Goal: Learn about a topic

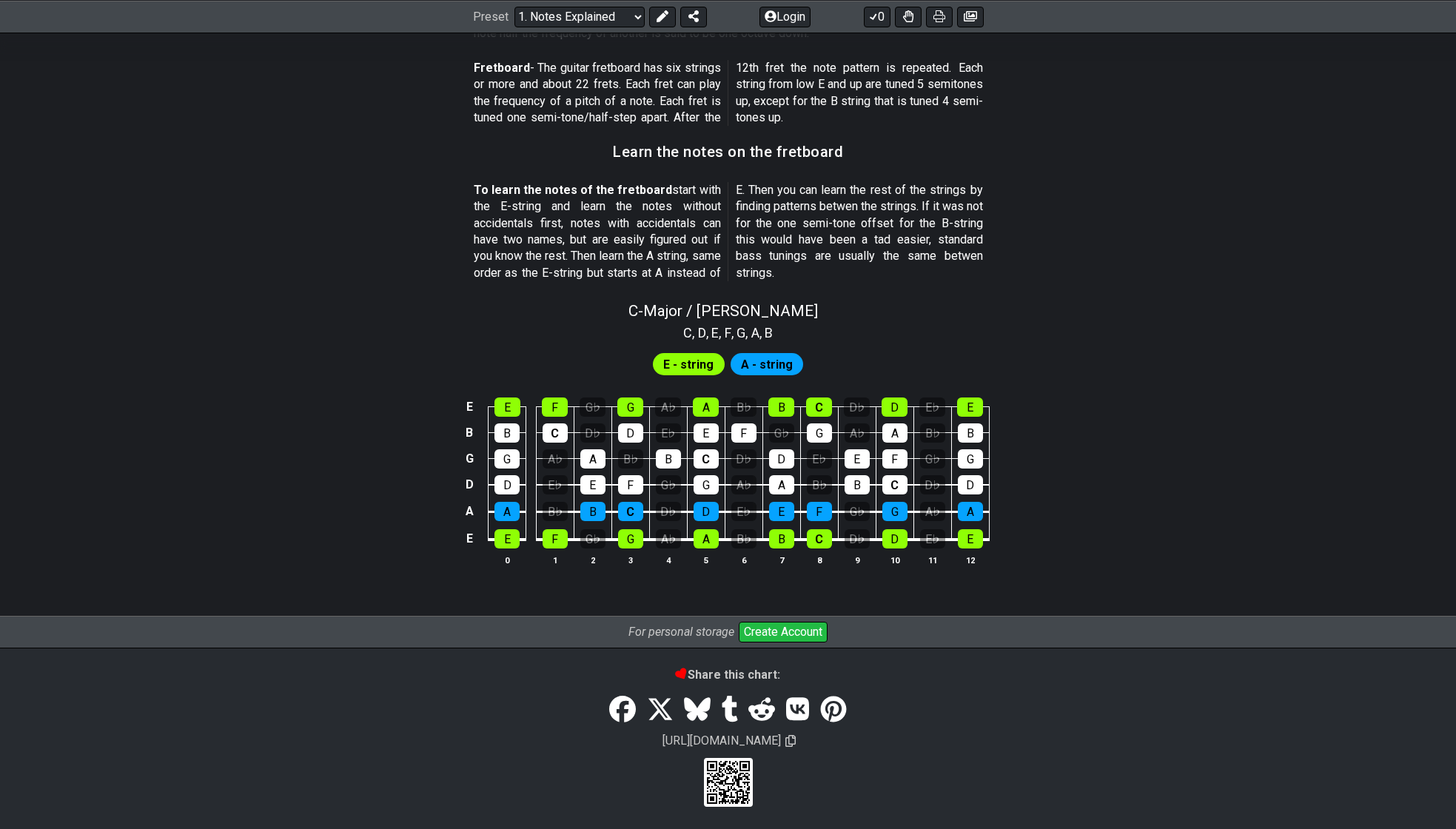
scroll to position [1228, 0]
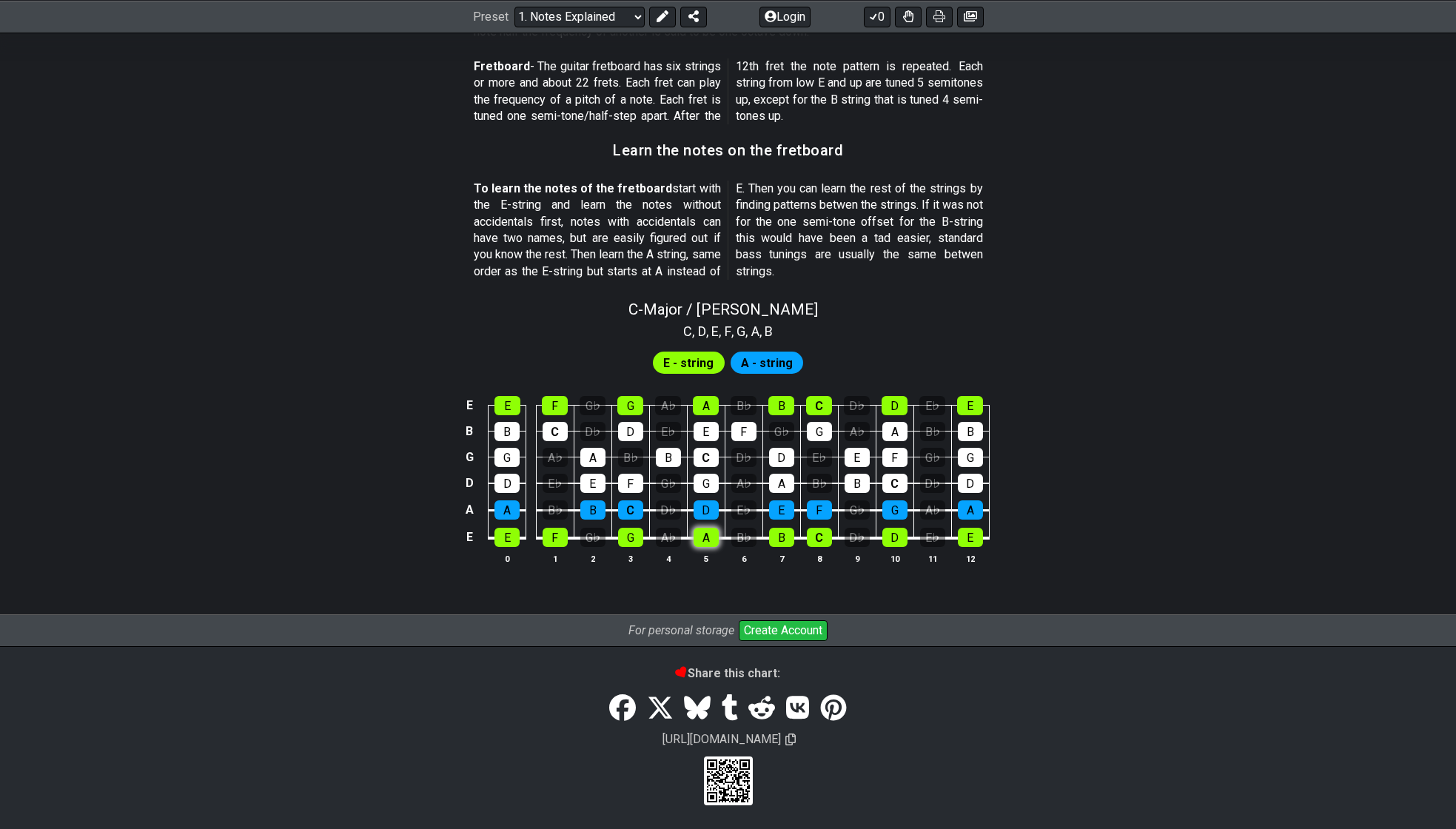
click at [703, 543] on tbody "E E F G♭ G A♭ A B♭ B C D♭ D E♭ E B B C D♭ D E♭ E F G♭ G A♭ A B♭ B G G A♭ A B♭ B…" at bounding box center [724, 466] width 528 height 174
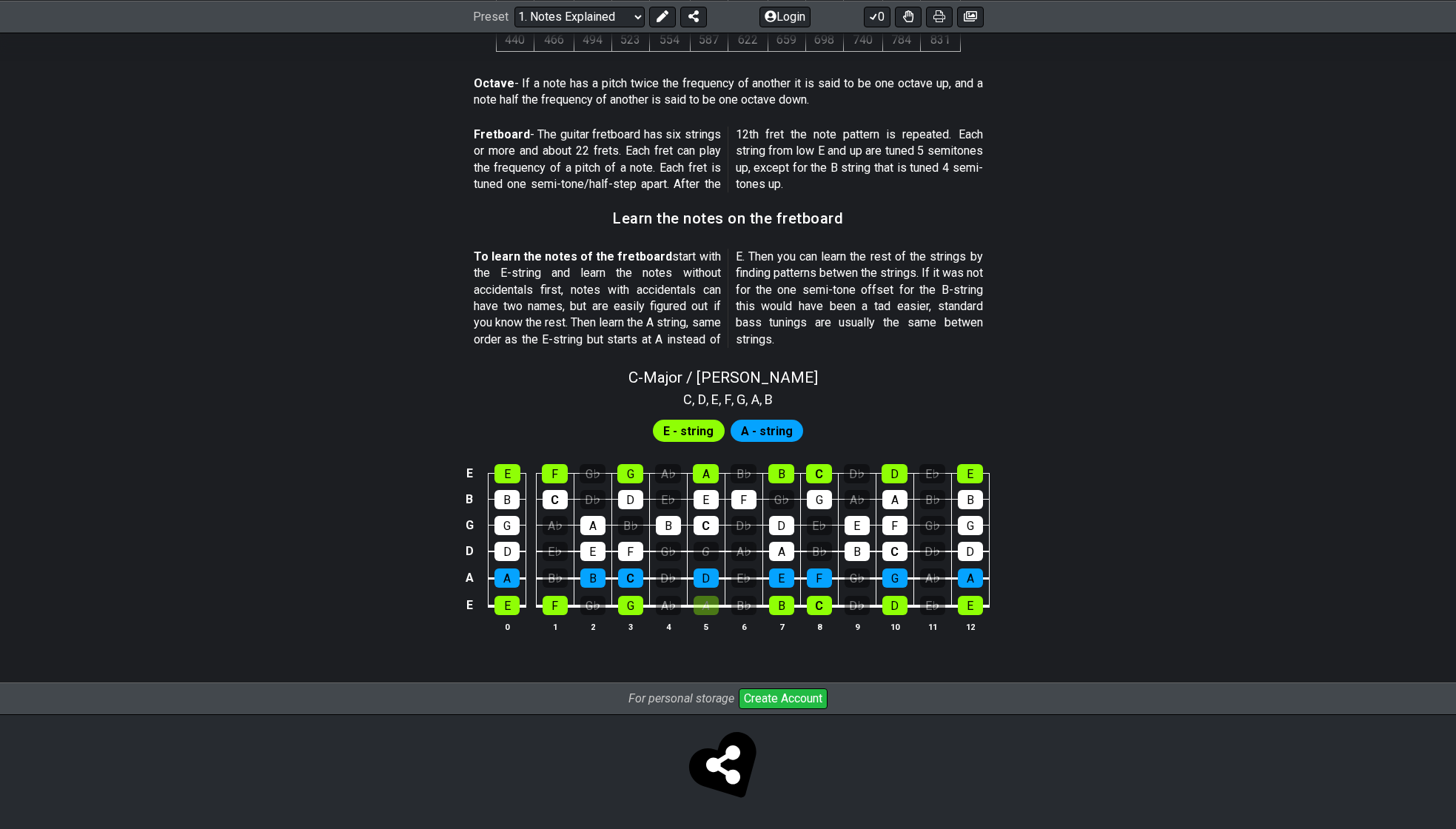
click at [1007, 407] on div "C , D , E , F , G , A , B" at bounding box center [728, 398] width 1456 height 23
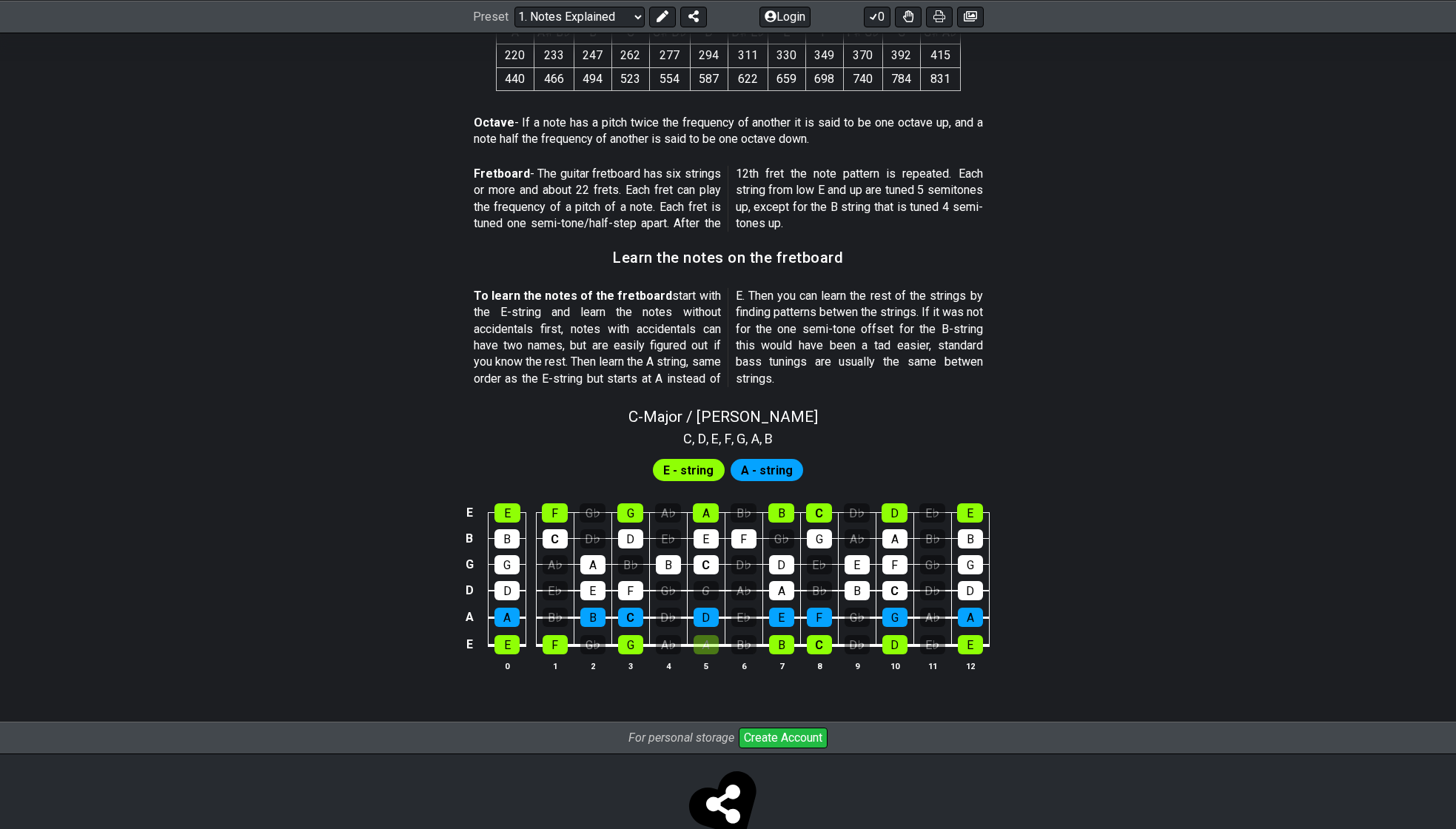
scroll to position [1032, 0]
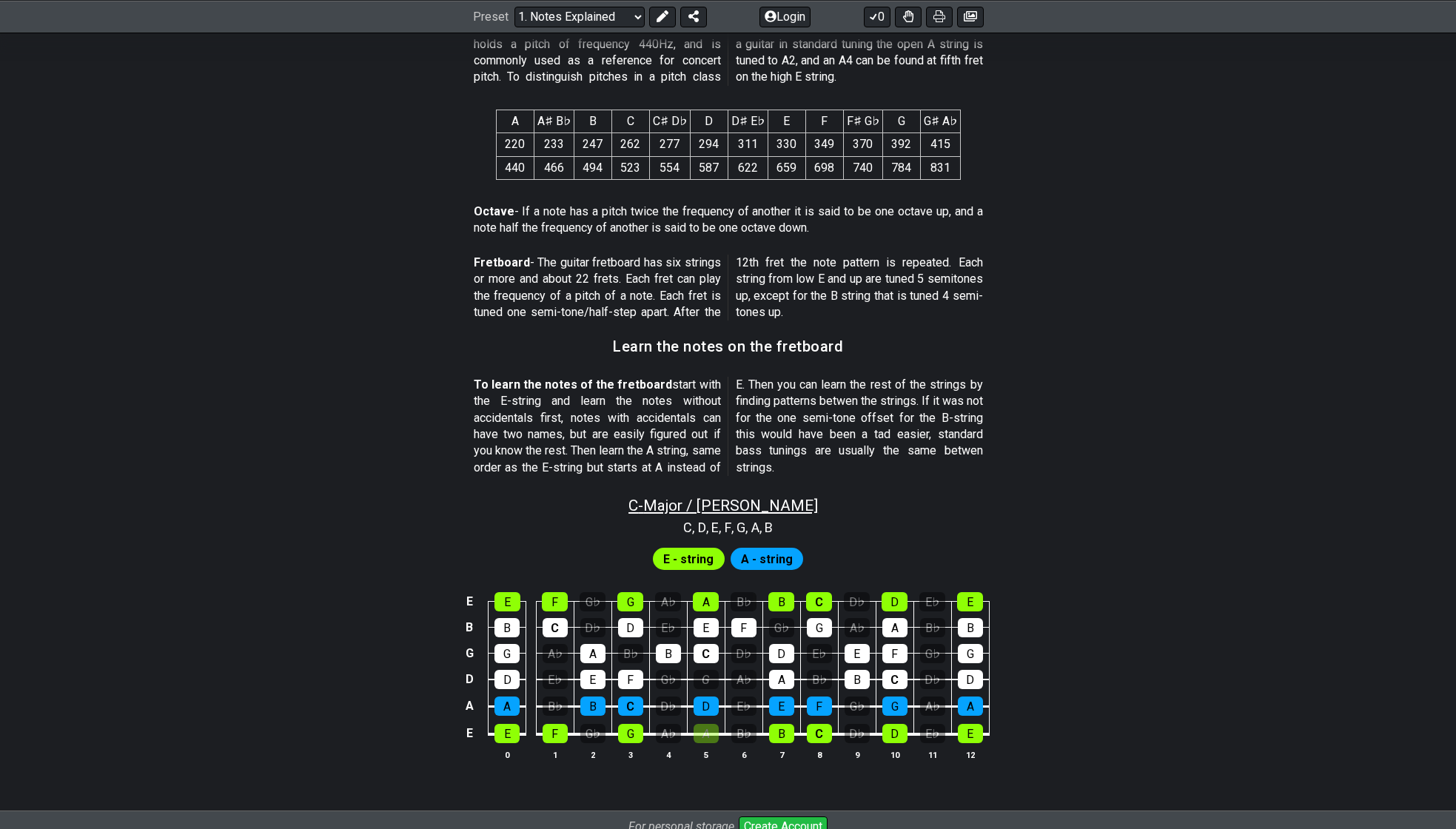
click at [741, 499] on span "C - Major / Ionian" at bounding box center [723, 505] width 190 height 17
select select "C"
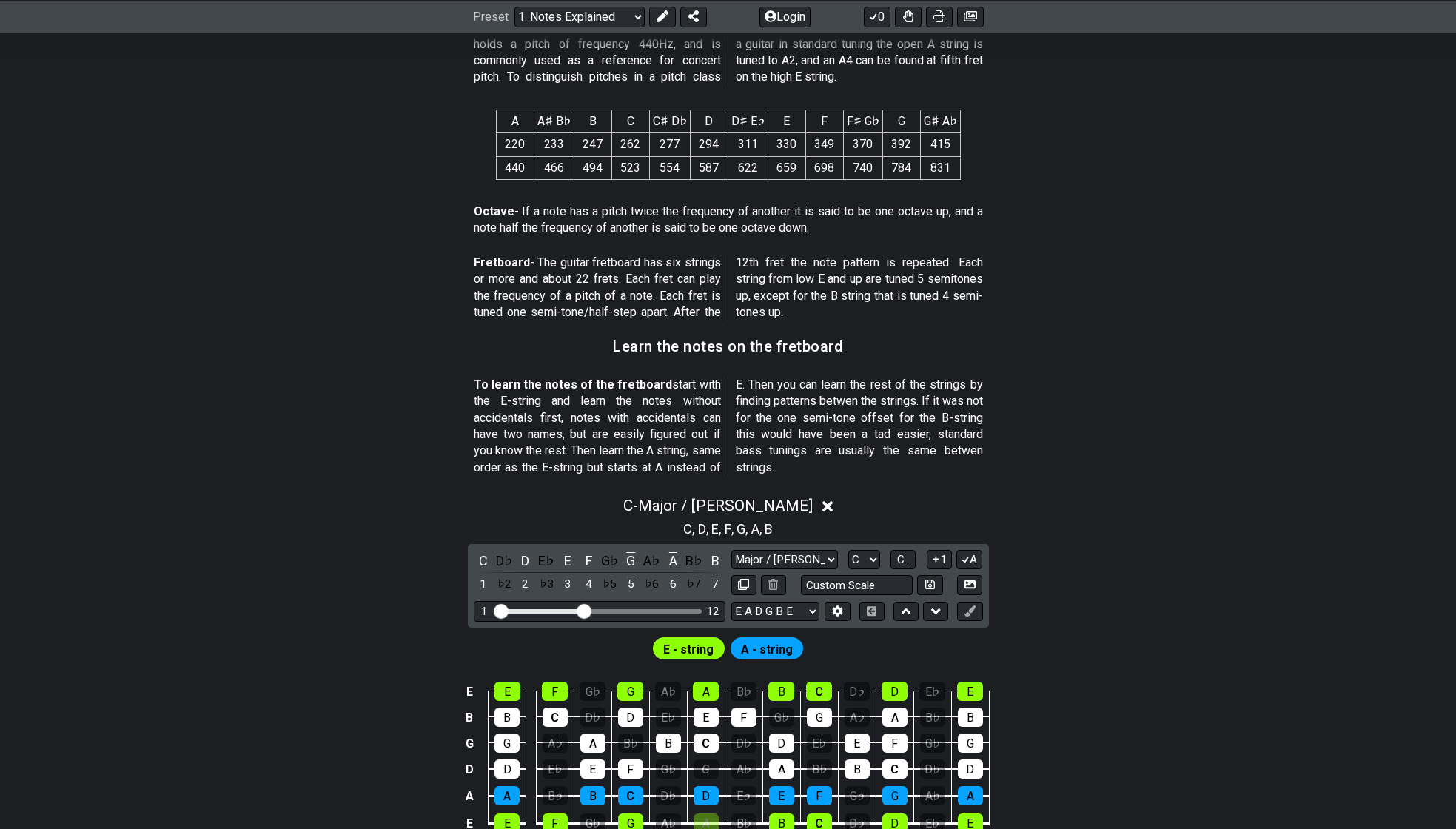
click at [822, 507] on icon at bounding box center [828, 506] width 11 height 11
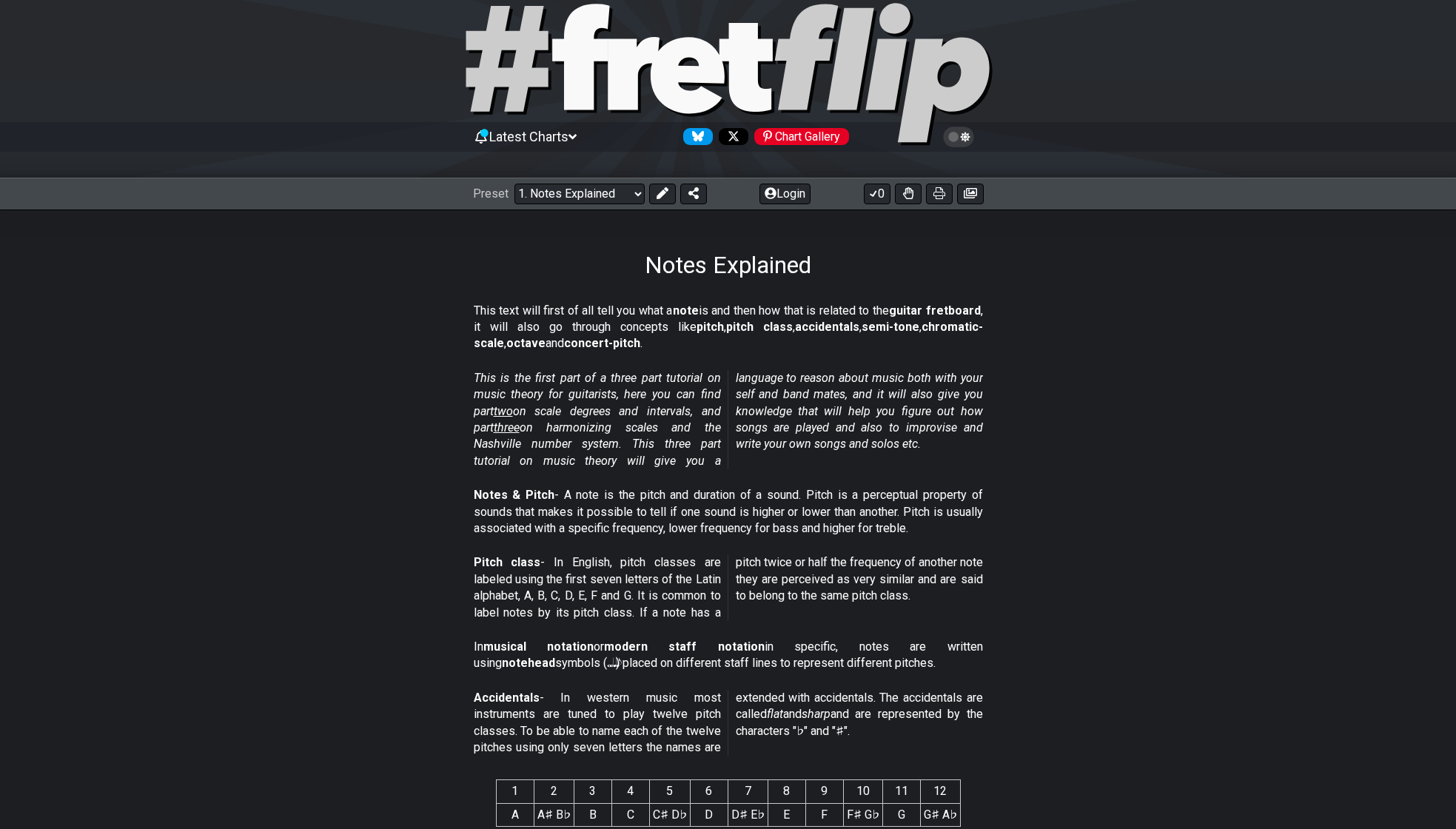
scroll to position [0, 0]
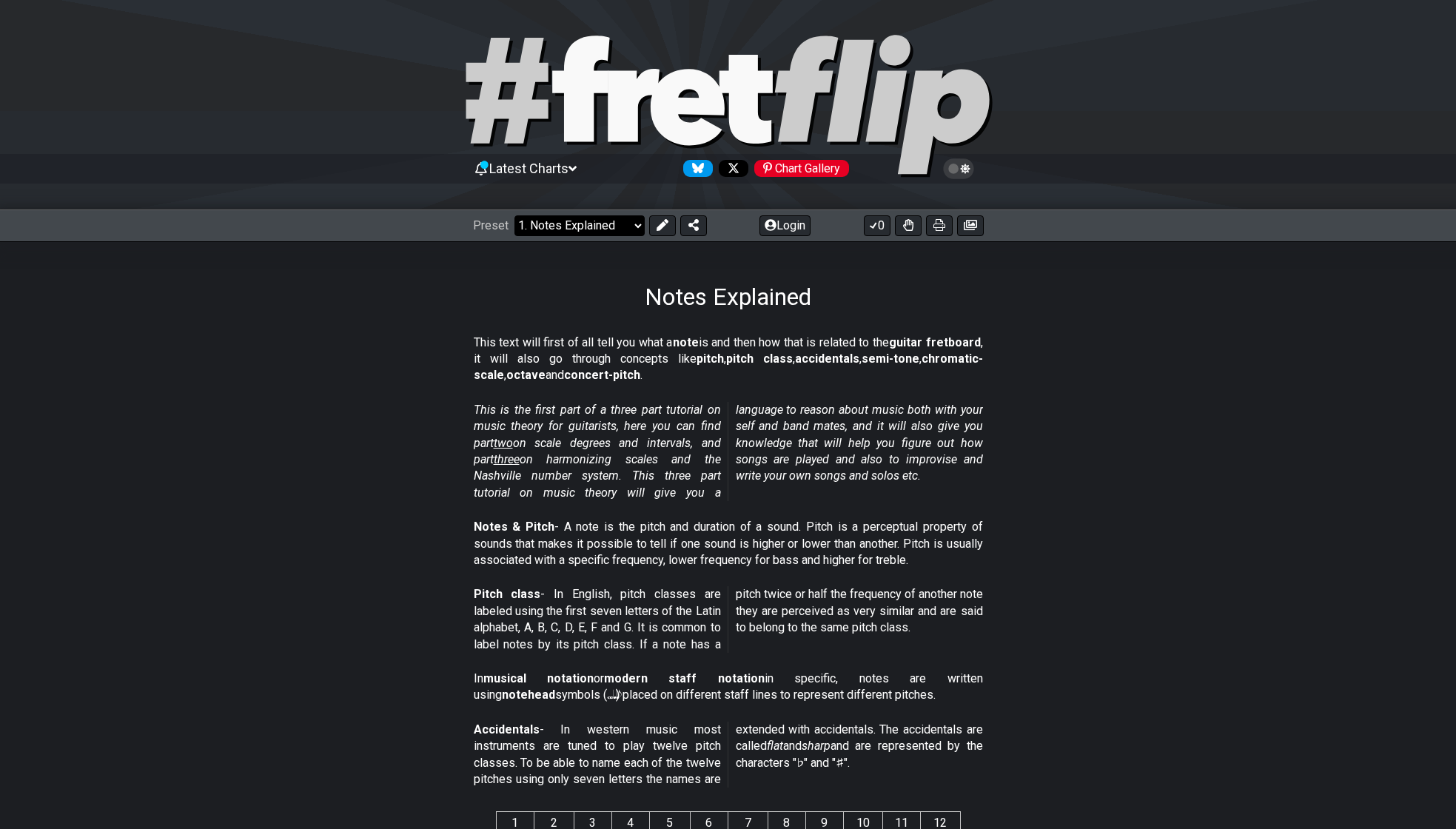
click at [612, 232] on select "Welcome to #fretflip! Initial Preset Custom Preset Minor Pentatonic Major Penta…" at bounding box center [580, 225] width 131 height 21
click at [514, 215] on select "Welcome to #fretflip! Initial Preset Custom Preset Minor Pentatonic Major Penta…" at bounding box center [580, 225] width 131 height 21
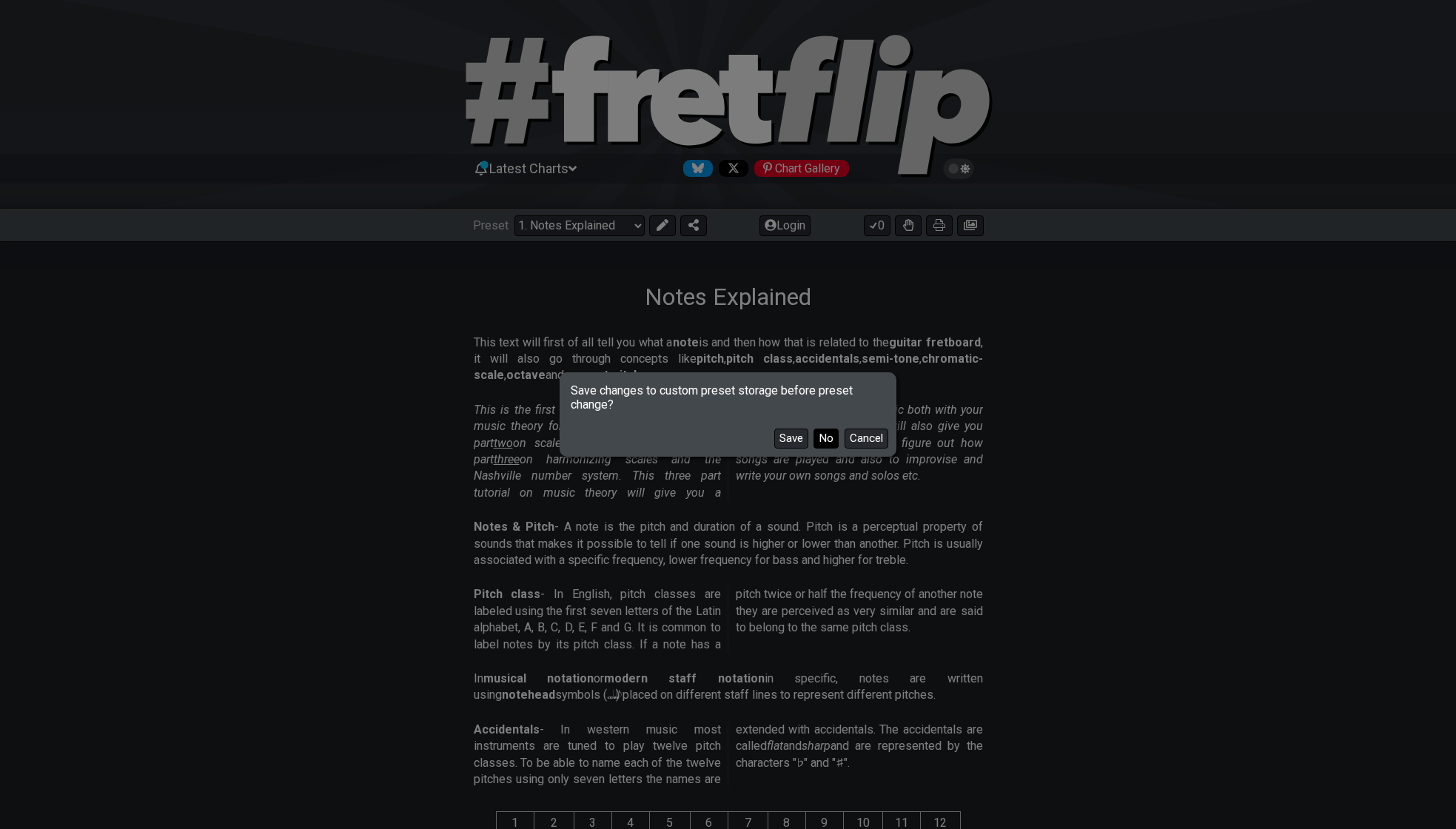
click at [822, 443] on button "No" at bounding box center [826, 438] width 25 height 20
select select "/scale-degrees-and-intervals"
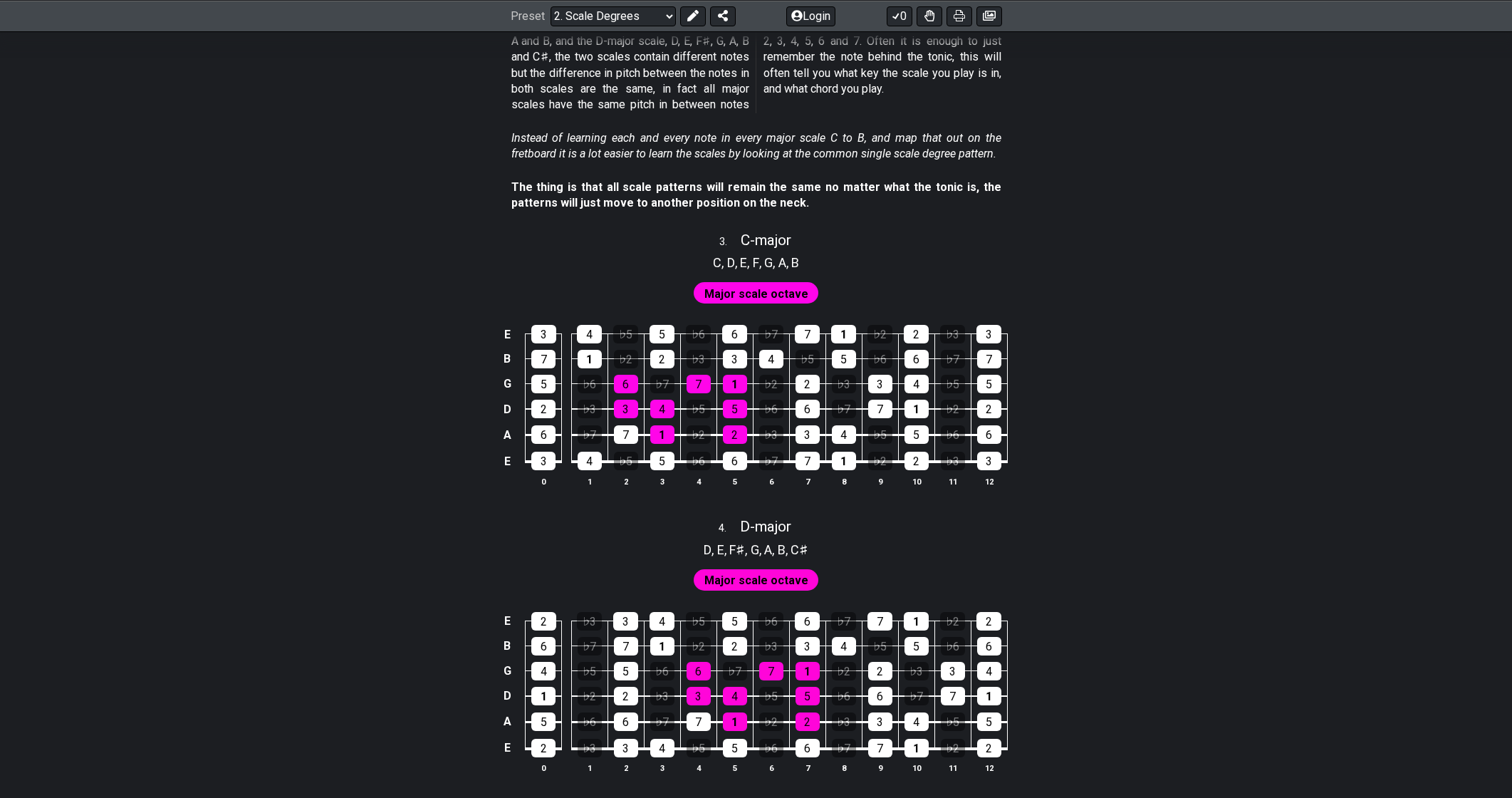
scroll to position [1582, 0]
